Goal: Task Accomplishment & Management: Use online tool/utility

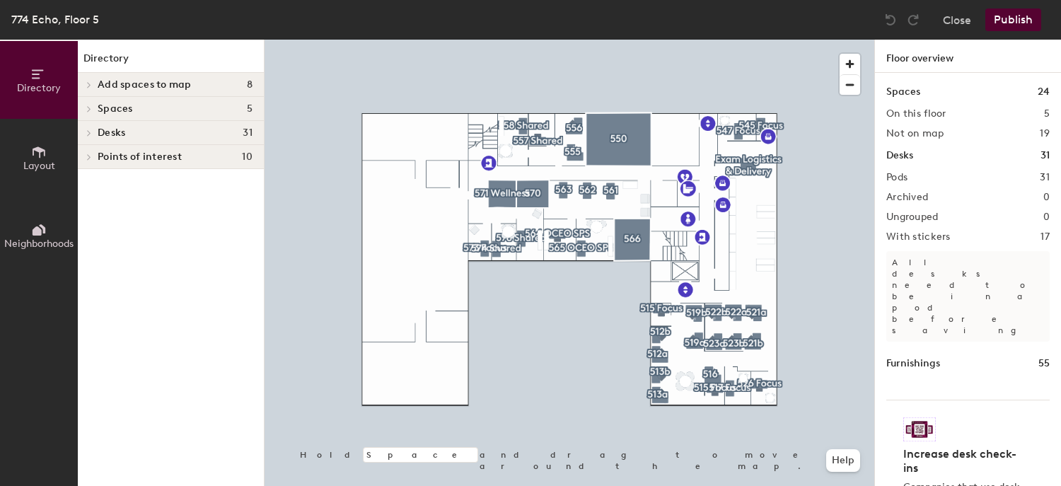
click at [142, 158] on span "Points of interest" at bounding box center [140, 156] width 84 height 11
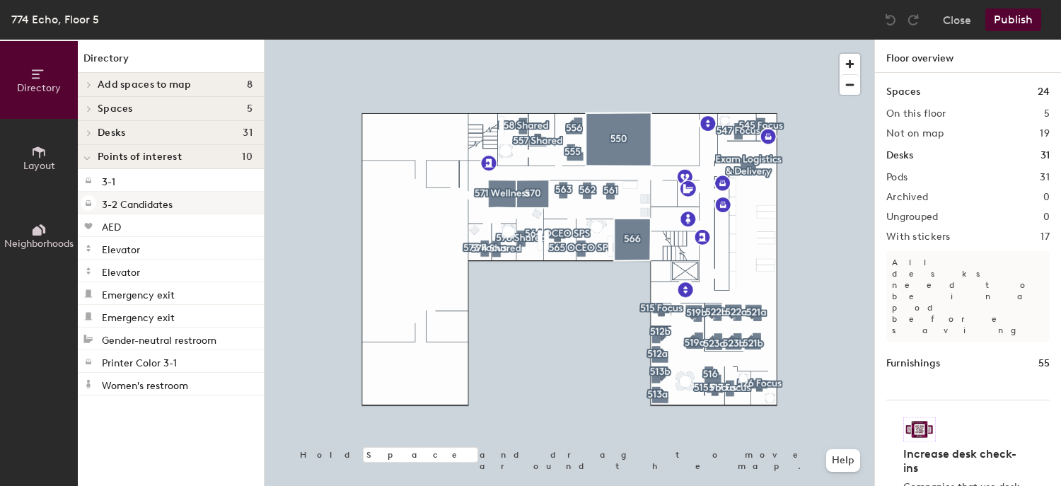
click at [132, 204] on p "3-2 Candidates" at bounding box center [137, 203] width 71 height 16
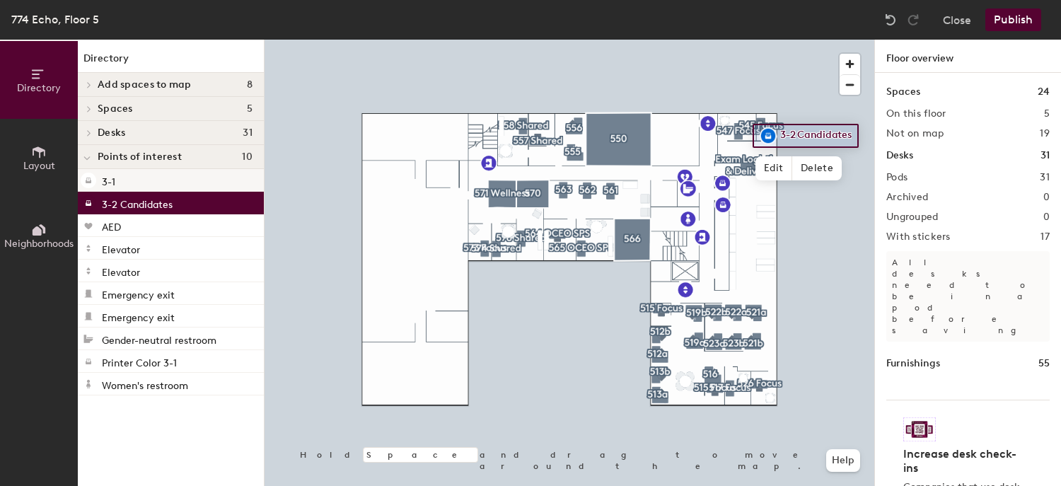
click at [127, 177] on div "3-1" at bounding box center [171, 180] width 186 height 23
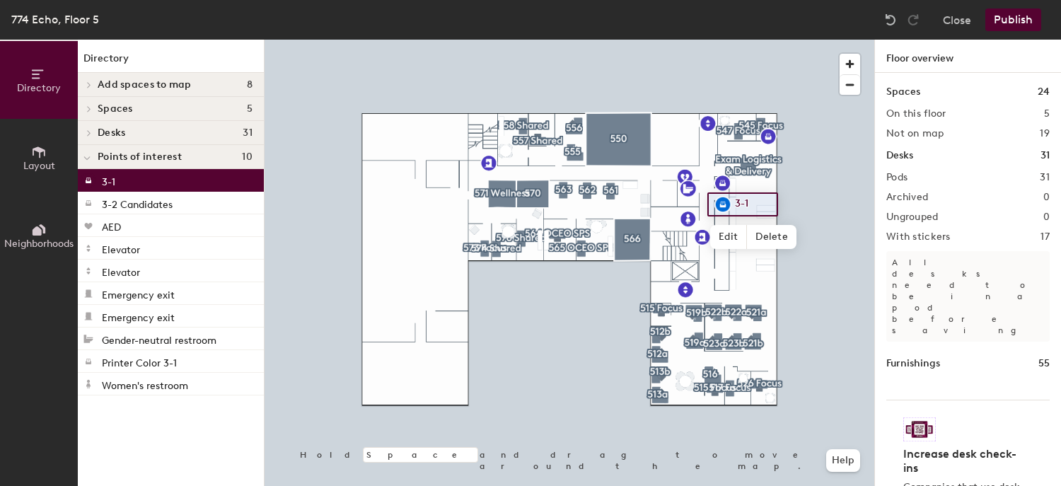
click at [128, 109] on span "Spaces" at bounding box center [115, 108] width 35 height 11
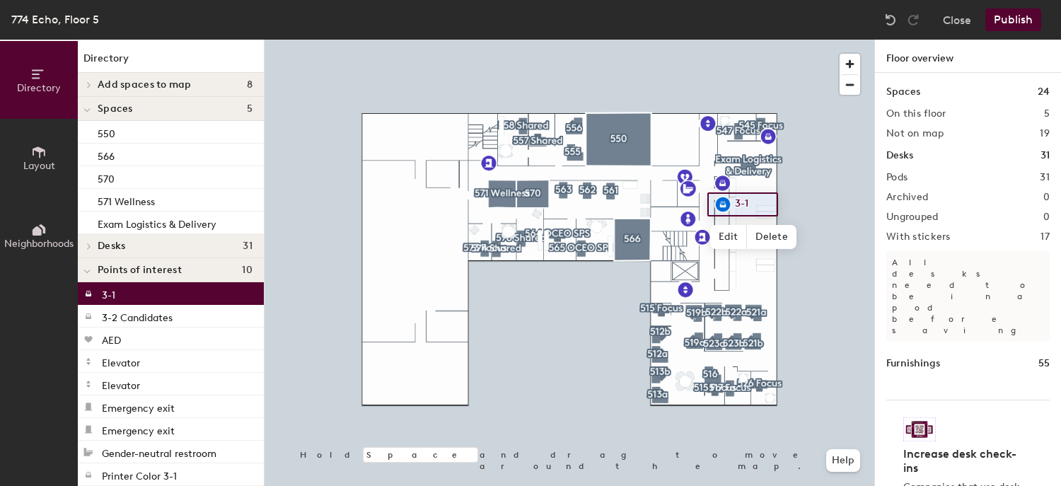
click at [121, 108] on span "Spaces" at bounding box center [115, 108] width 35 height 11
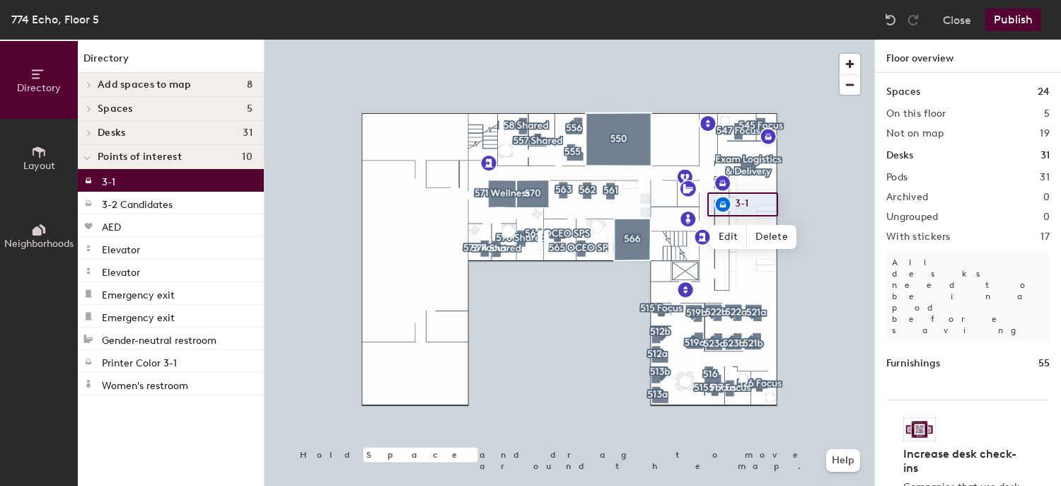
click at [121, 108] on span "Spaces" at bounding box center [115, 108] width 35 height 11
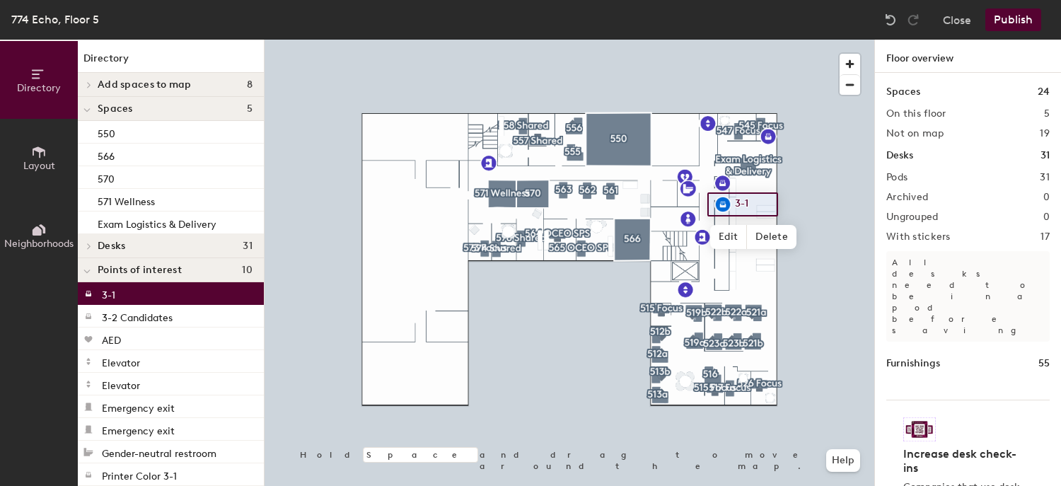
click at [137, 241] on h4 "Desks 31" at bounding box center [175, 246] width 155 height 11
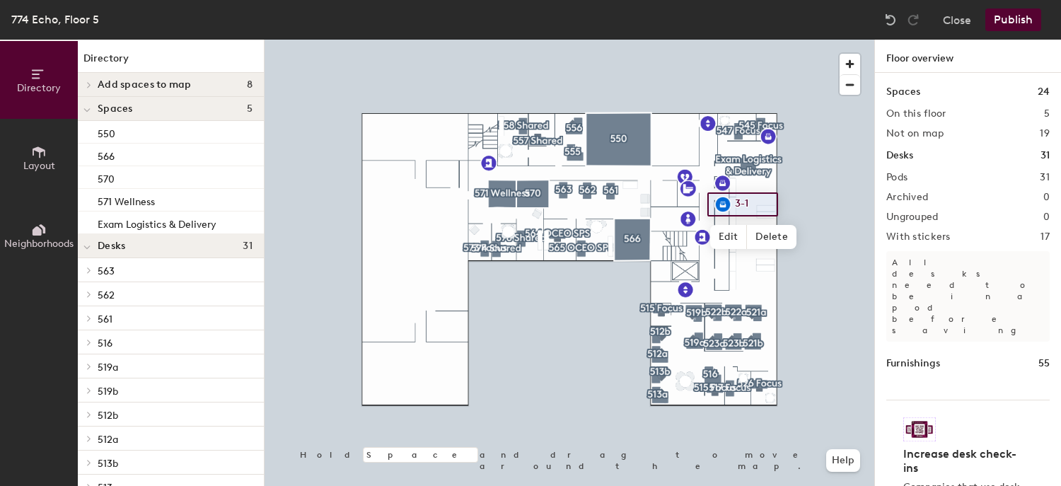
click at [35, 154] on icon at bounding box center [39, 152] width 16 height 16
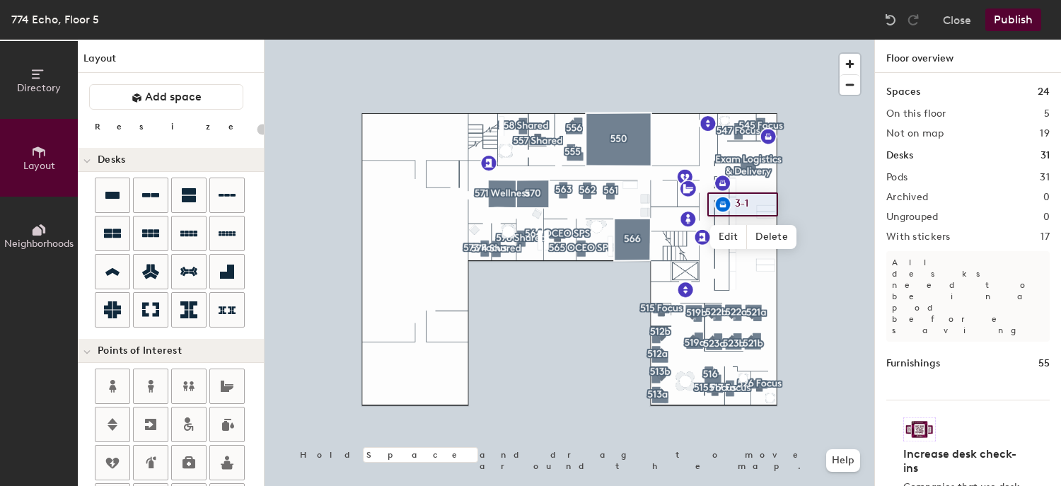
click at [42, 235] on icon at bounding box center [39, 230] width 16 height 16
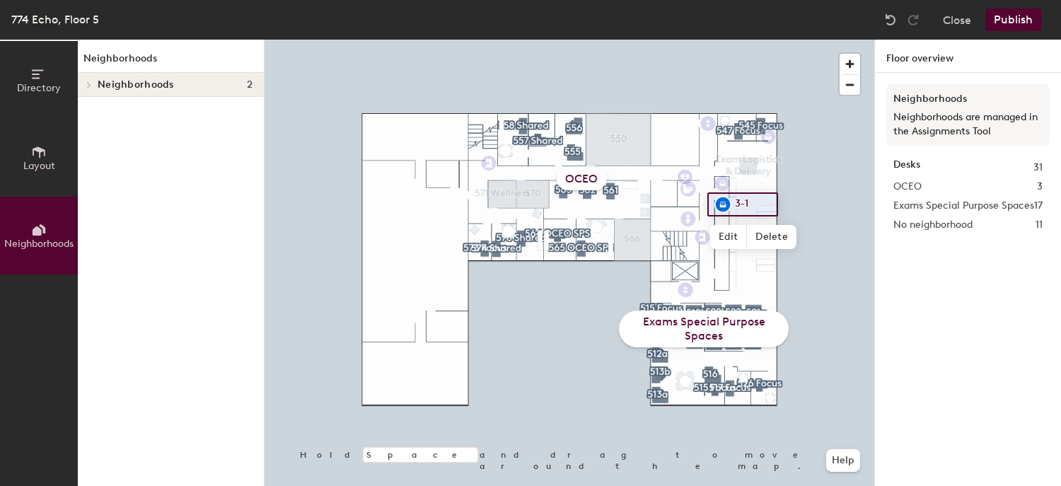
click at [566, 177] on div "OCEO" at bounding box center [582, 179] width 50 height 23
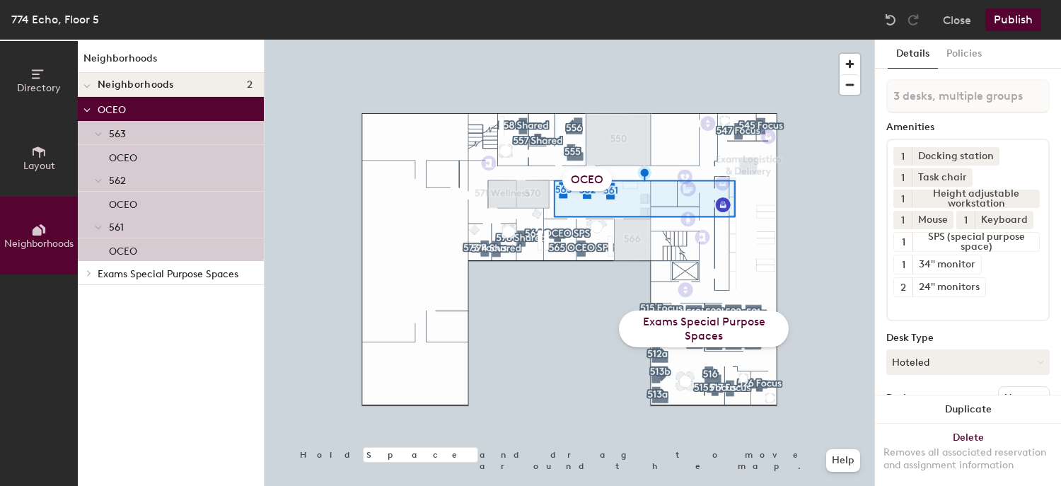
click at [594, 182] on div "OCEO" at bounding box center [588, 179] width 50 height 23
drag, startPoint x: 594, startPoint y: 182, endPoint x: 585, endPoint y: 182, distance: 8.5
click at [585, 182] on div "OCEO" at bounding box center [588, 179] width 50 height 23
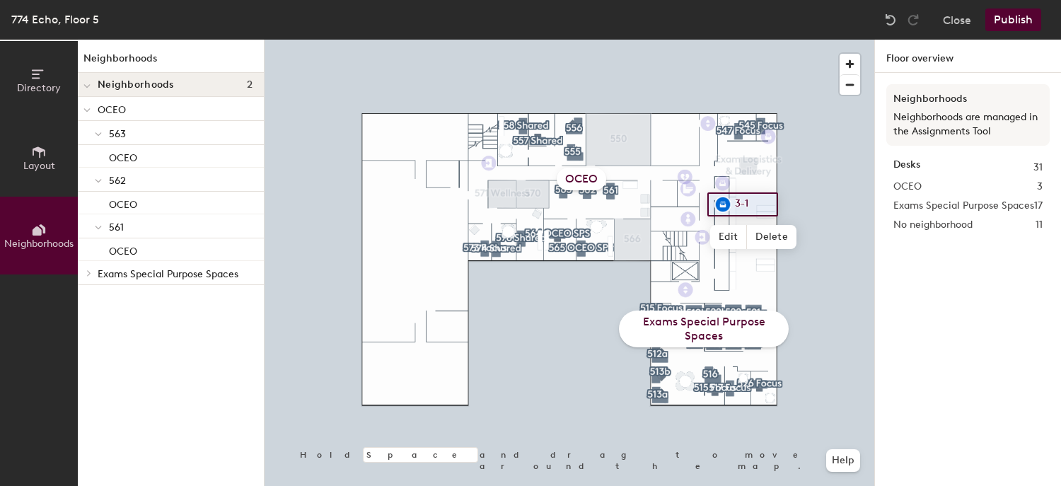
click at [589, 182] on div "OCEO" at bounding box center [582, 179] width 50 height 23
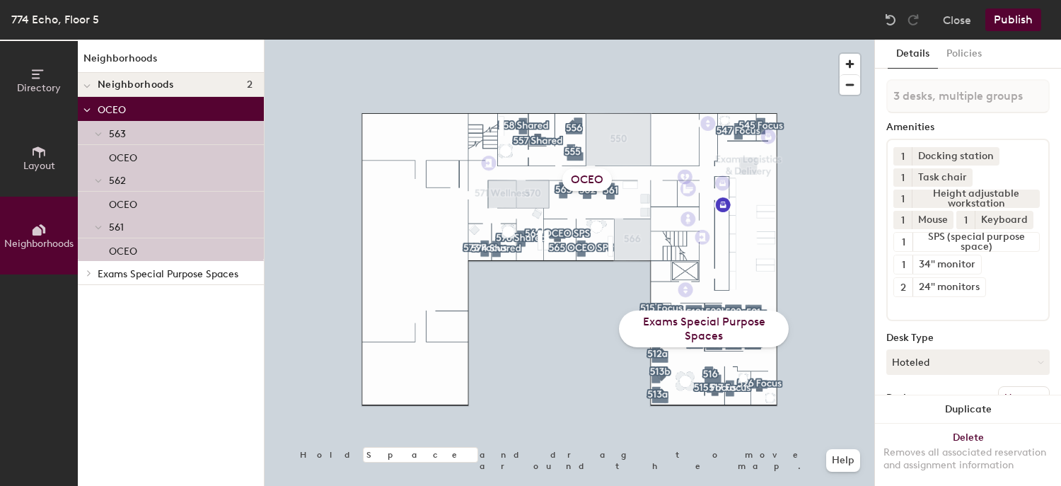
click at [589, 182] on div "OCEO" at bounding box center [588, 179] width 50 height 23
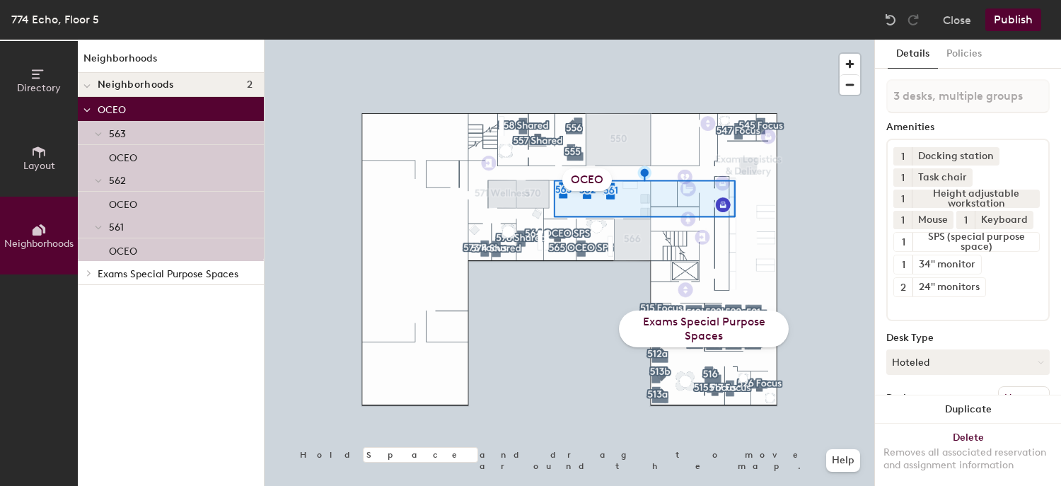
drag, startPoint x: 589, startPoint y: 182, endPoint x: 580, endPoint y: 187, distance: 10.4
click at [583, 182] on div "OCEO" at bounding box center [588, 179] width 50 height 23
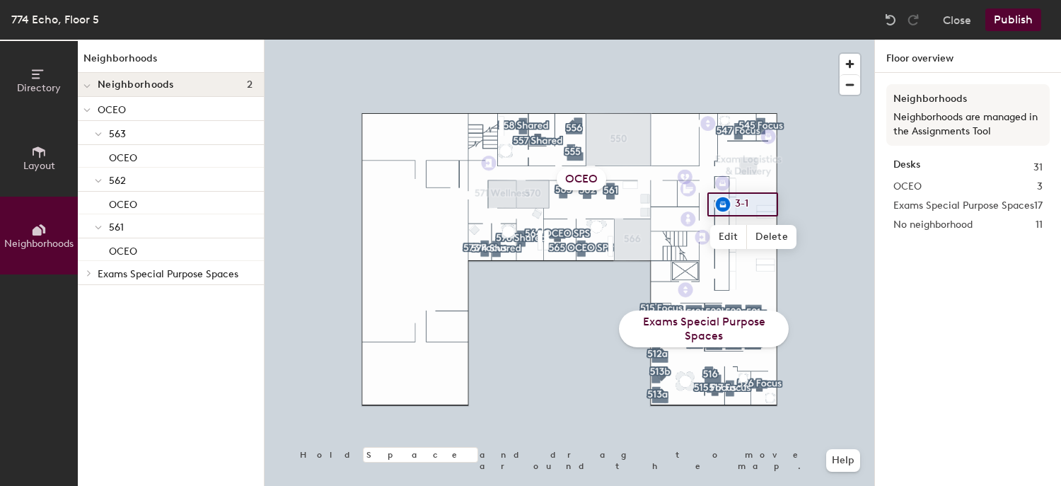
click at [571, 182] on div "OCEO" at bounding box center [582, 179] width 50 height 23
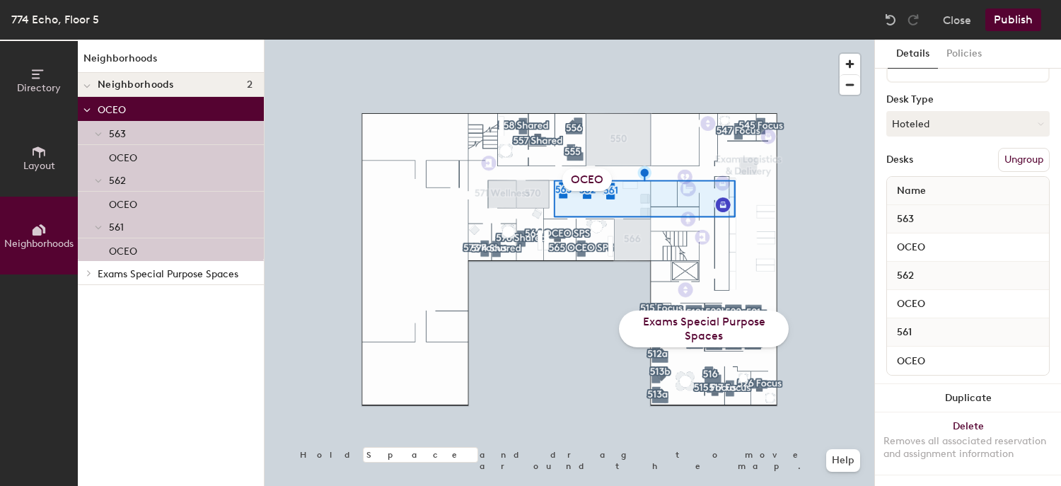
scroll to position [270, 0]
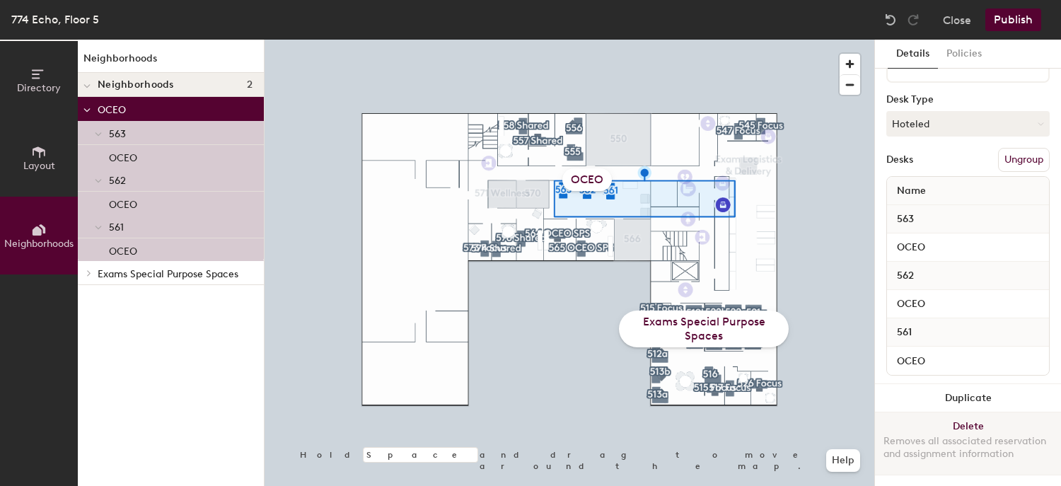
click at [960, 413] on button "Delete Removes all associated reservation and assignment information" at bounding box center [968, 444] width 186 height 62
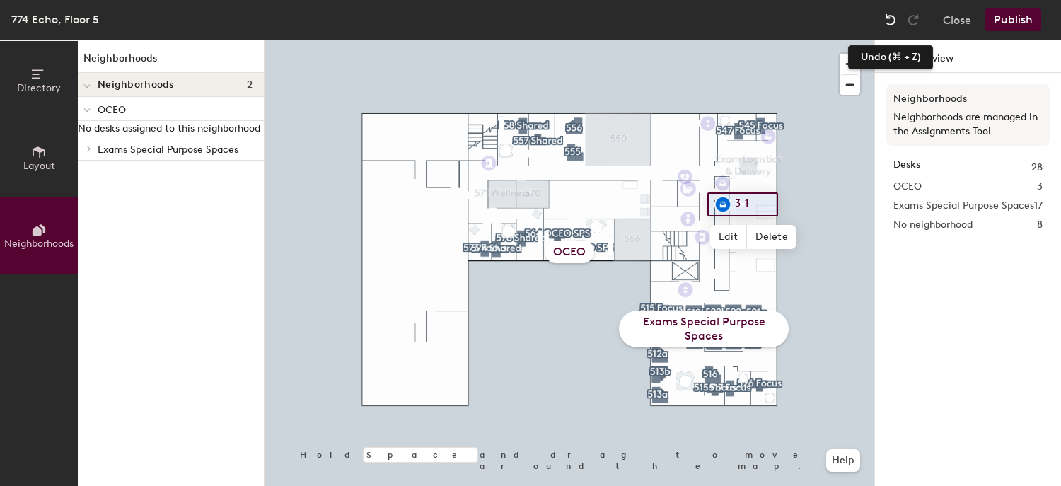
click at [887, 15] on img at bounding box center [891, 20] width 14 height 14
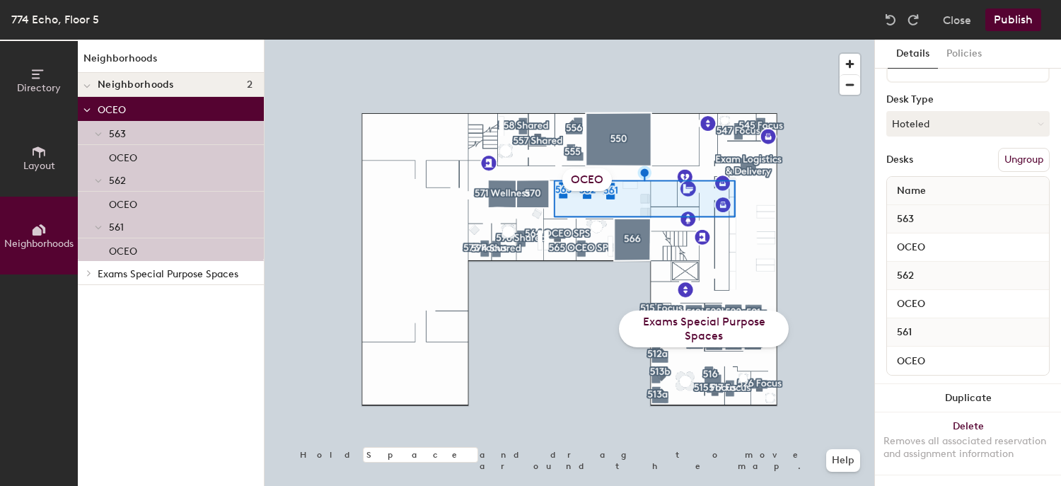
click at [1001, 151] on button "Ungroup" at bounding box center [1024, 160] width 52 height 24
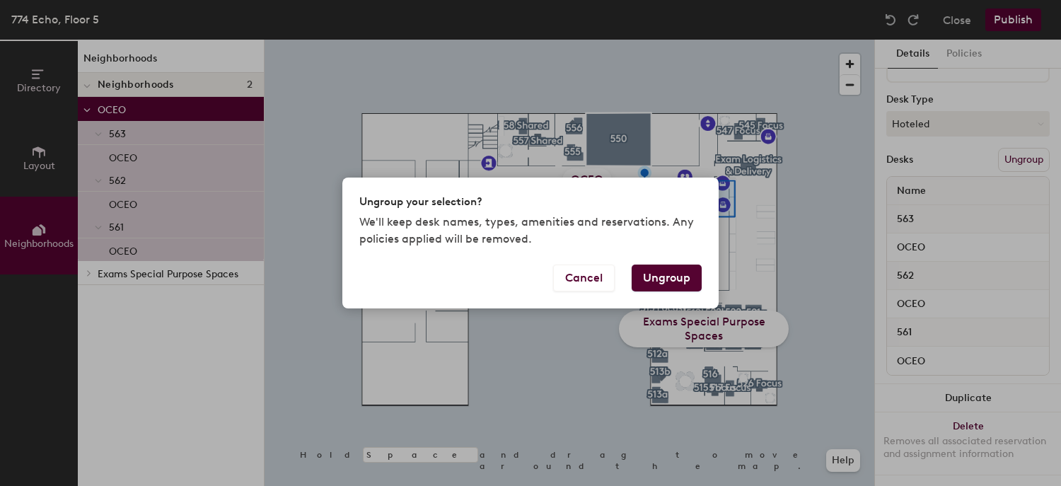
click at [668, 282] on button "Ungroup" at bounding box center [667, 278] width 70 height 27
type input "3 desks"
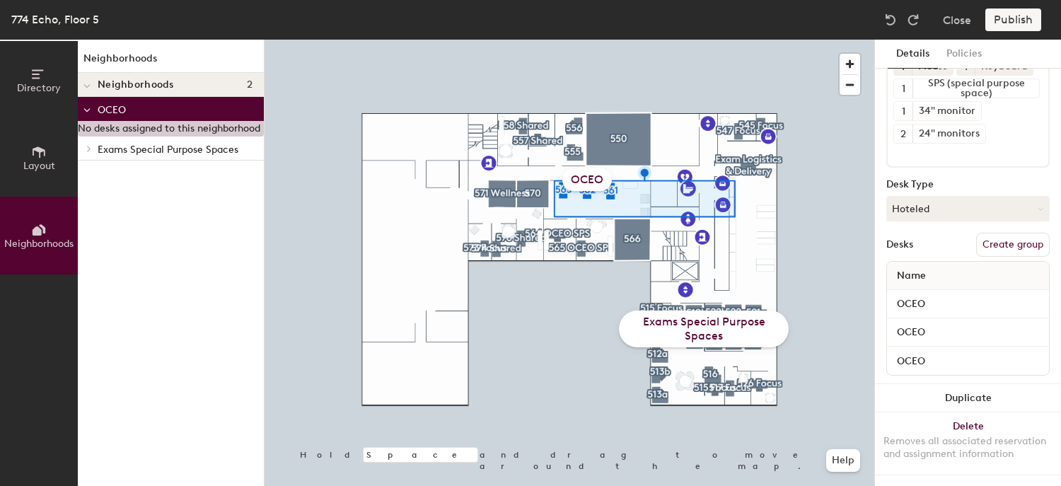
scroll to position [184, 0]
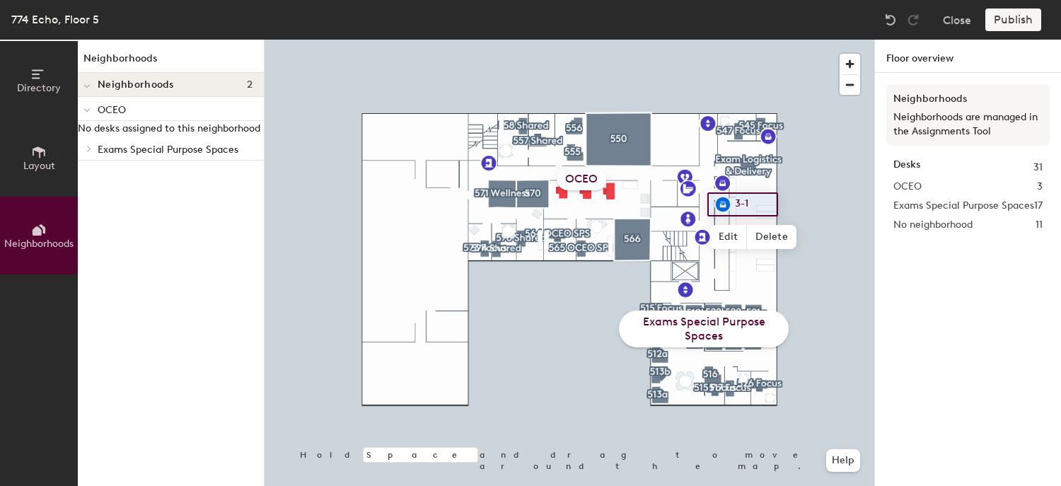
click at [592, 176] on div "OCEO" at bounding box center [582, 179] width 50 height 23
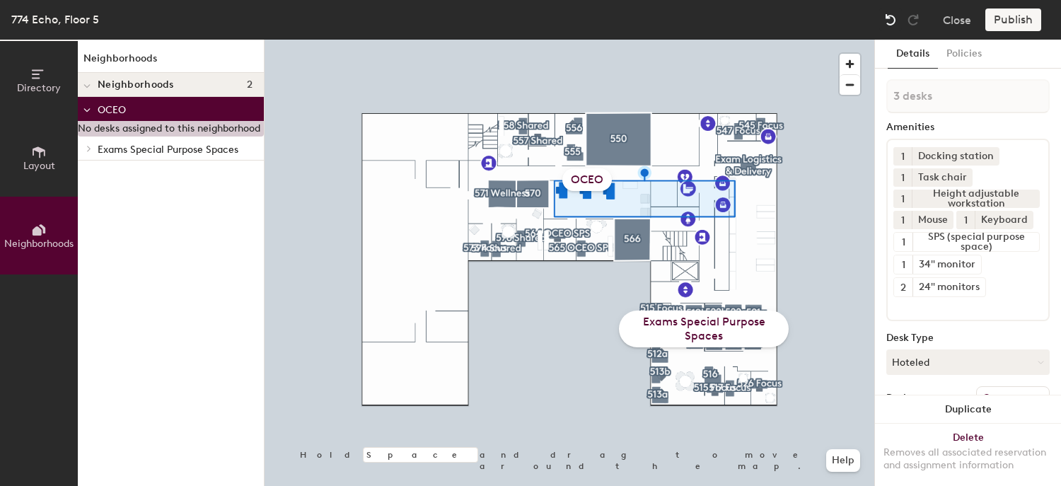
click at [887, 23] on img at bounding box center [891, 20] width 14 height 14
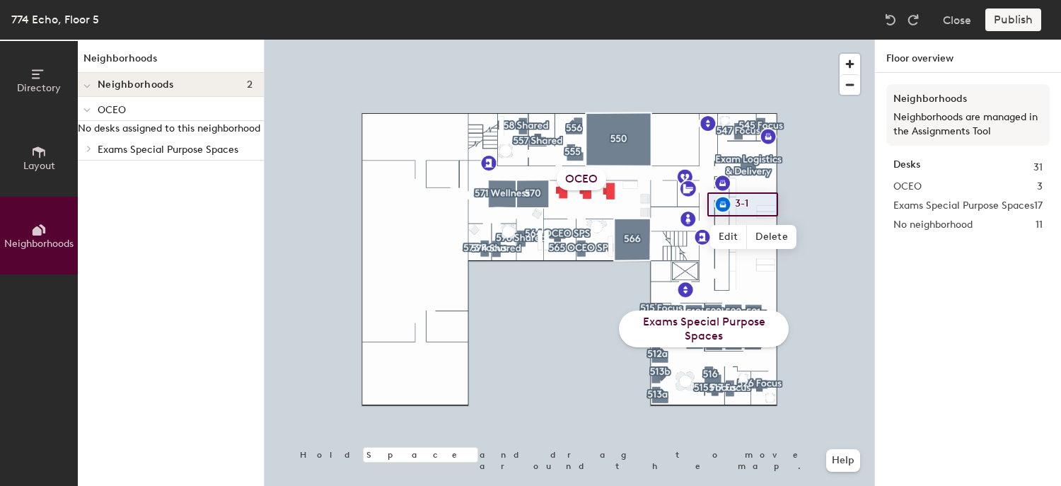
click at [582, 182] on div "OCEO" at bounding box center [582, 179] width 50 height 23
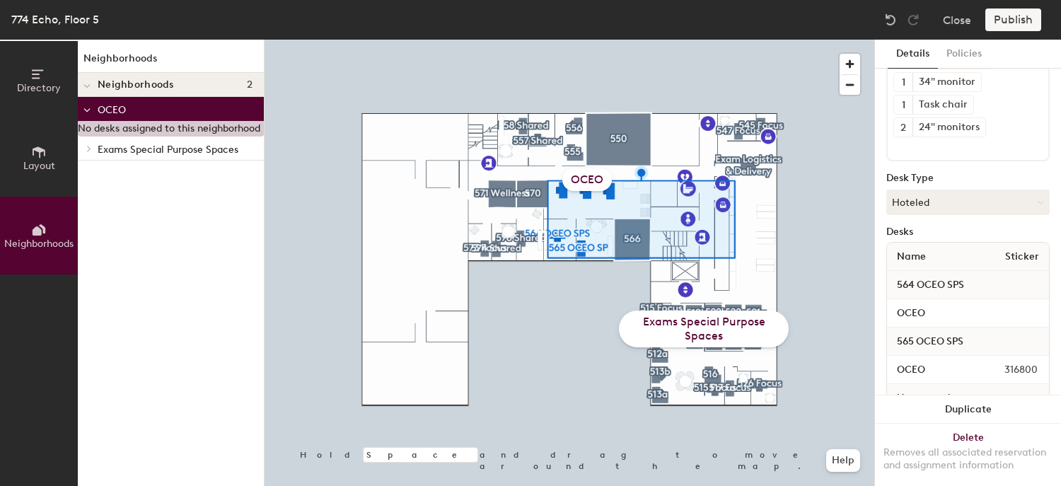
scroll to position [0, 0]
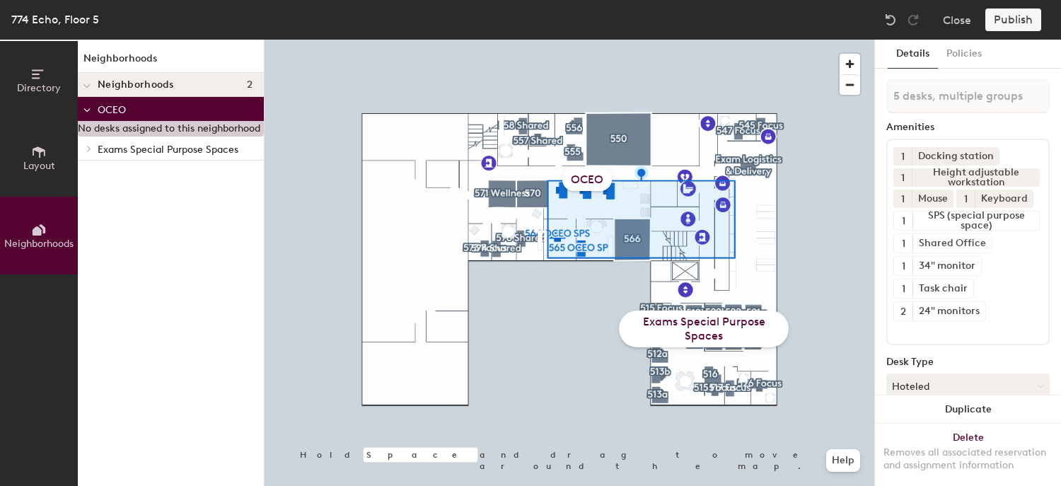
click at [1006, 21] on div "Publish" at bounding box center [1018, 19] width 64 height 23
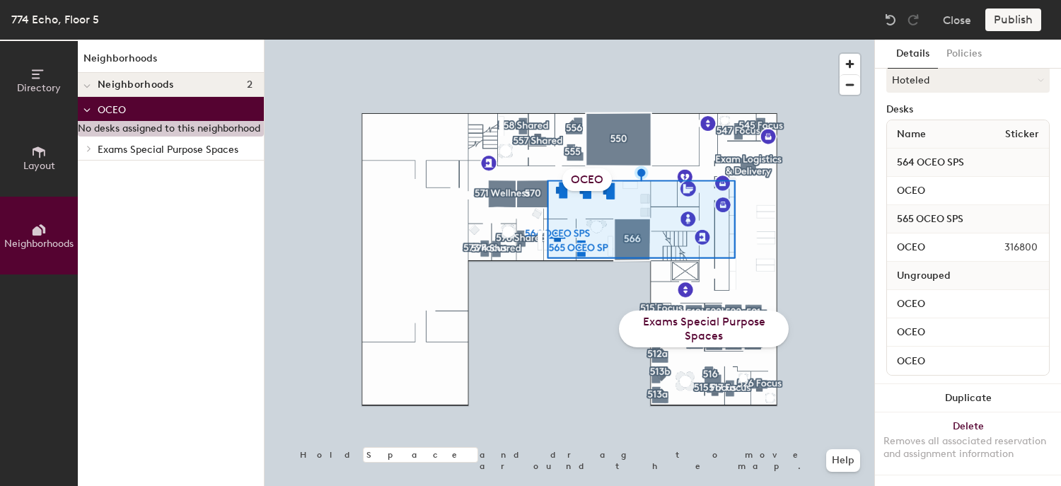
scroll to position [337, 0]
click at [943, 265] on span "Ungrouped" at bounding box center [924, 275] width 68 height 25
click at [929, 294] on input "OCEO" at bounding box center [968, 304] width 156 height 20
click at [925, 181] on input "OCEO" at bounding box center [968, 191] width 156 height 20
click at [944, 294] on input "OCEO" at bounding box center [968, 304] width 156 height 20
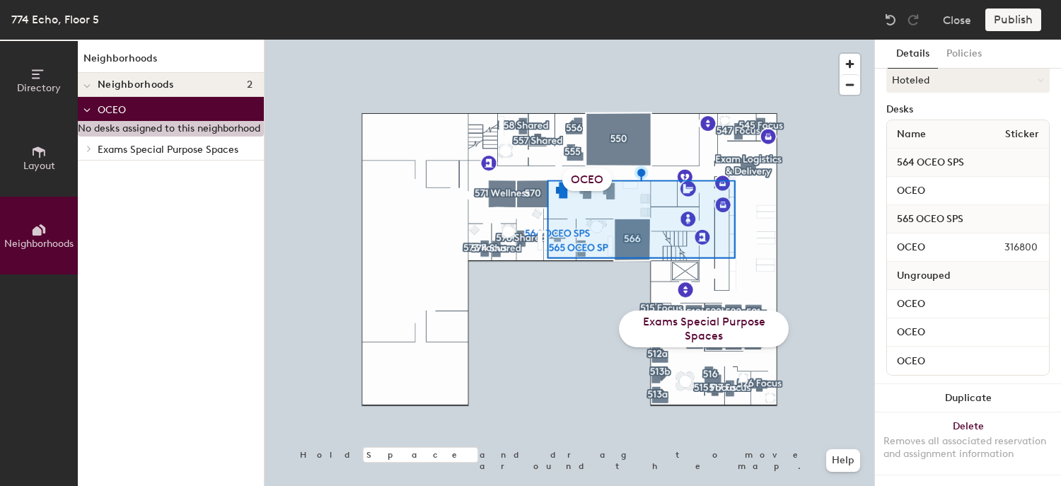
click at [957, 262] on div "Ungrouped" at bounding box center [968, 276] width 162 height 28
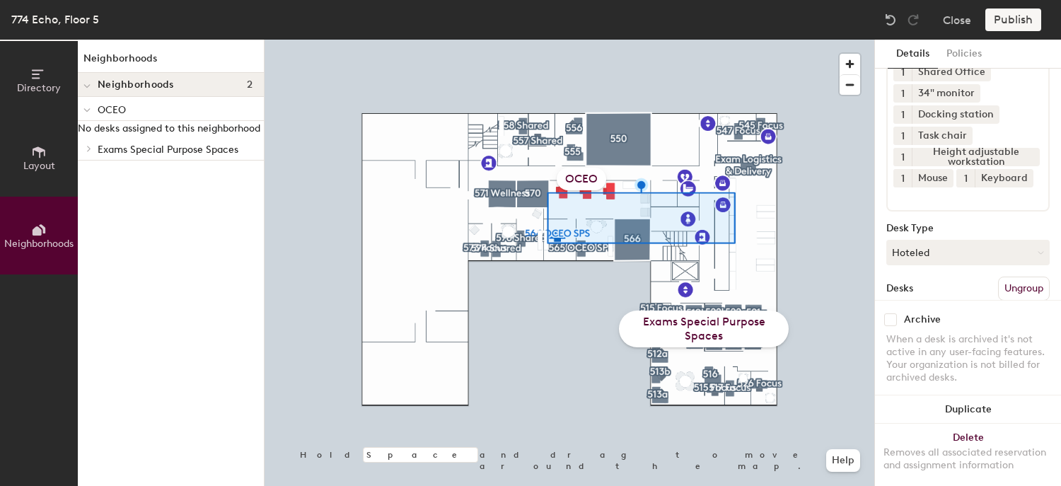
scroll to position [199, 0]
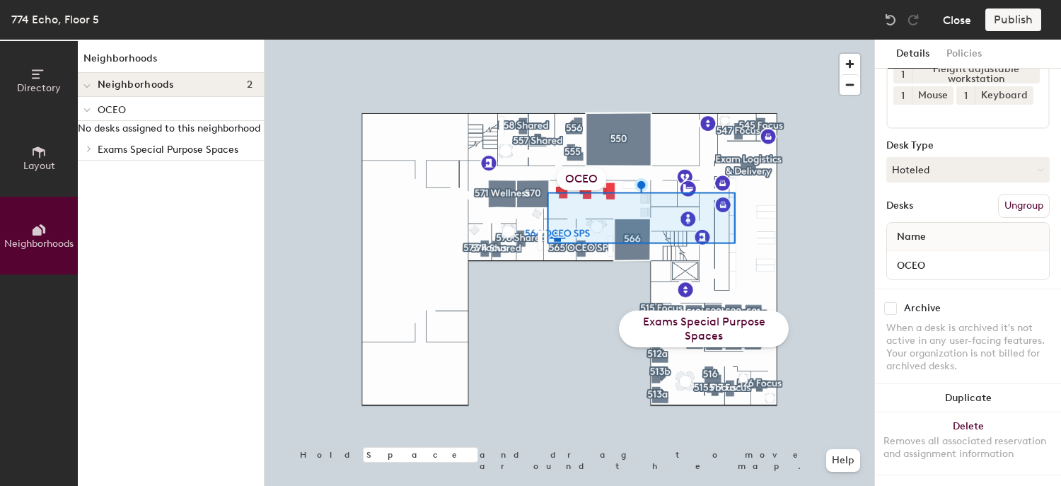
click at [967, 23] on button "Close" at bounding box center [957, 19] width 28 height 23
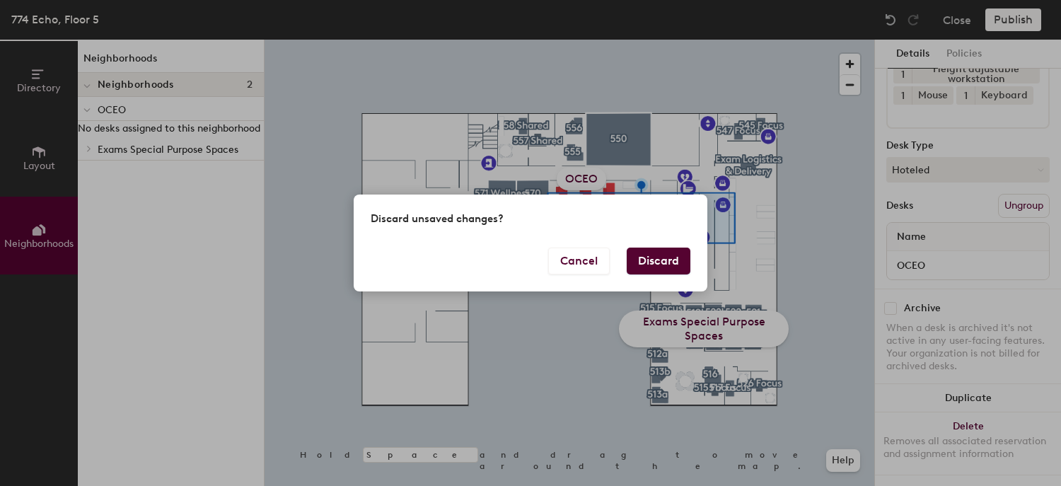
click at [672, 263] on button "Discard" at bounding box center [659, 261] width 64 height 27
